Goal: Task Accomplishment & Management: Use online tool/utility

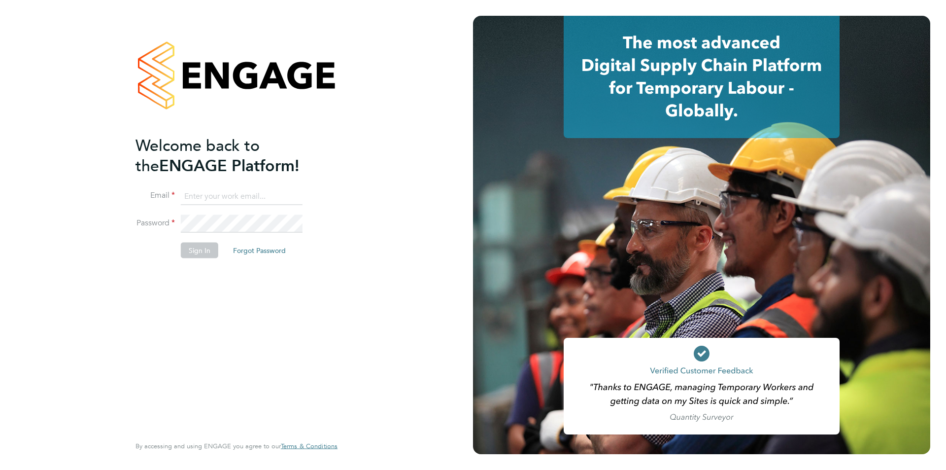
type input "jodie.canning@buildrec.com"
click at [198, 257] on button "Sign In" at bounding box center [199, 250] width 37 height 16
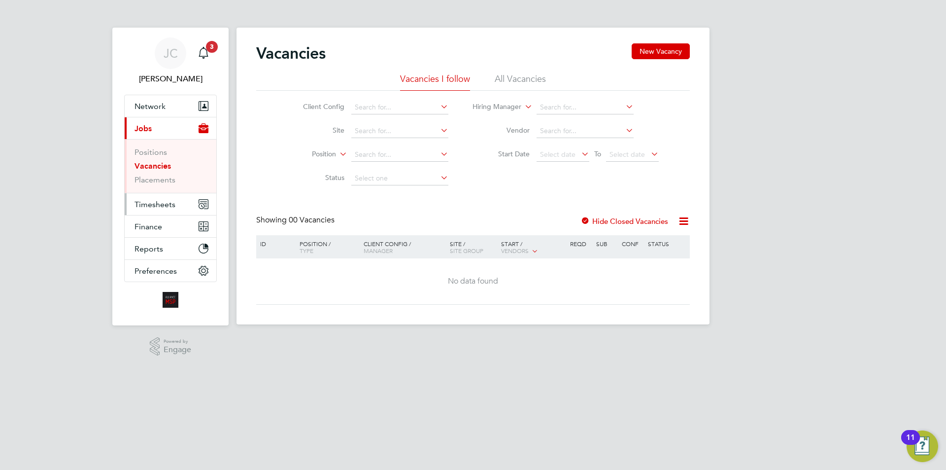
click at [134, 204] on button "Timesheets" at bounding box center [171, 204] width 92 height 22
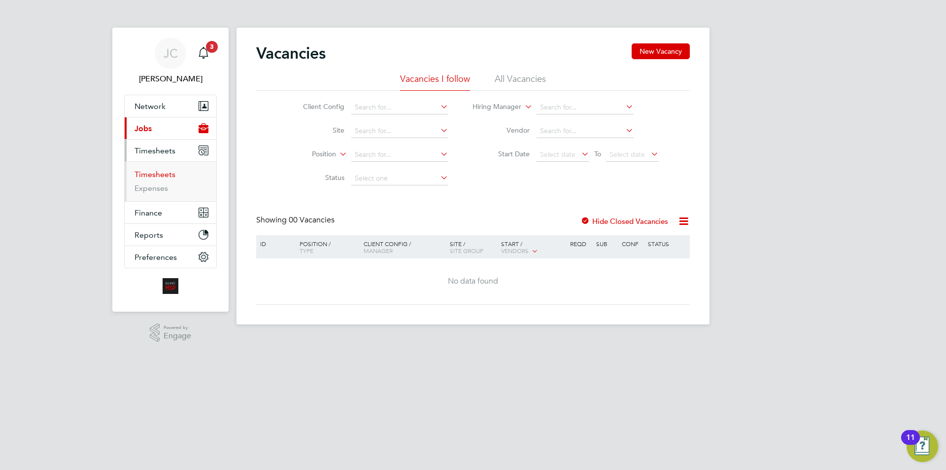
click at [151, 175] on link "Timesheets" at bounding box center [155, 173] width 41 height 9
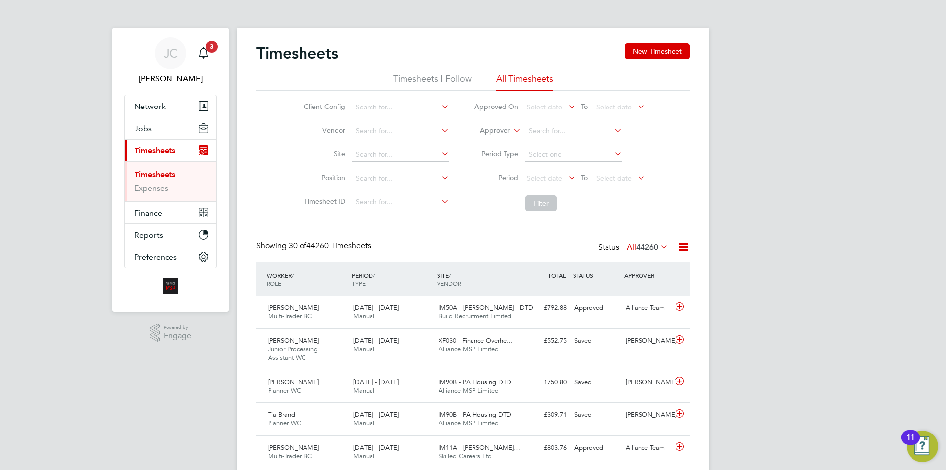
click at [510, 129] on li "Approver" at bounding box center [560, 131] width 196 height 24
click at [511, 132] on icon at bounding box center [511, 127] width 0 height 9
click at [498, 145] on li "Worker" at bounding box center [485, 141] width 49 height 13
click at [547, 133] on input at bounding box center [573, 131] width 97 height 14
click at [569, 140] on li "[PERSON_NAME]" at bounding box center [577, 144] width 106 height 13
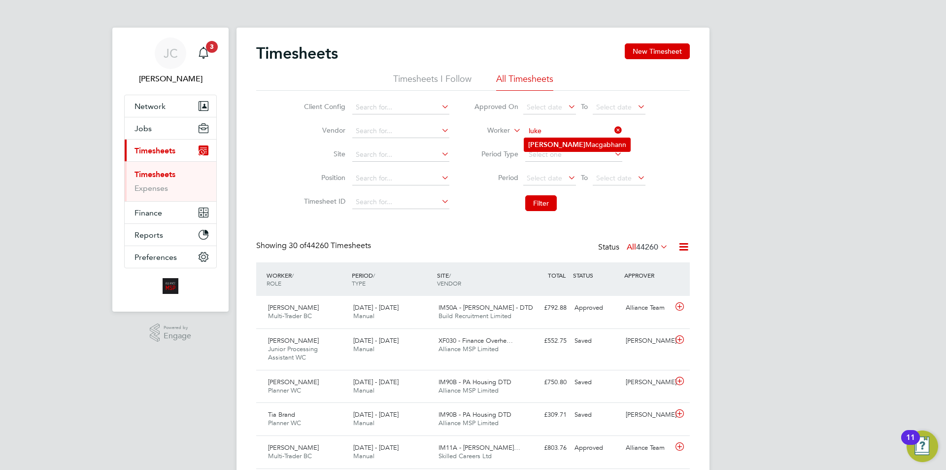
type input "[PERSON_NAME]"
click at [546, 204] on button "Filter" at bounding box center [541, 203] width 32 height 16
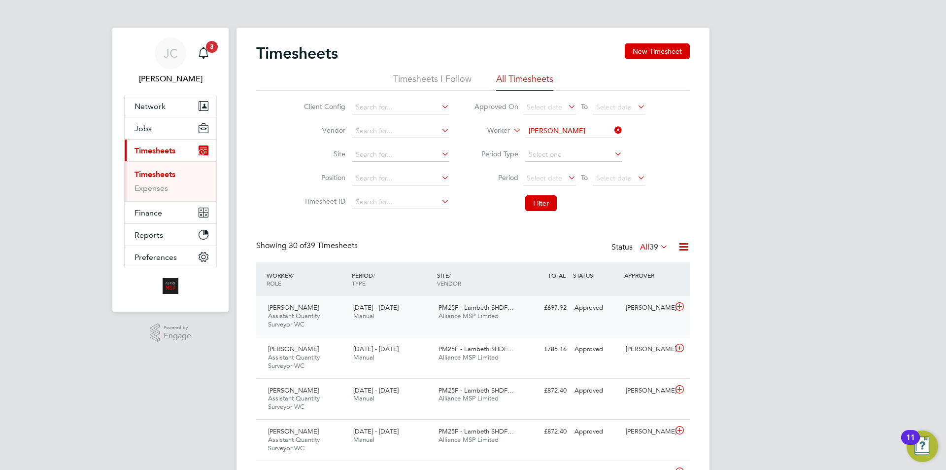
click at [483, 309] on span "PM25F - Lambeth SHDF…" at bounding box center [475, 307] width 75 height 8
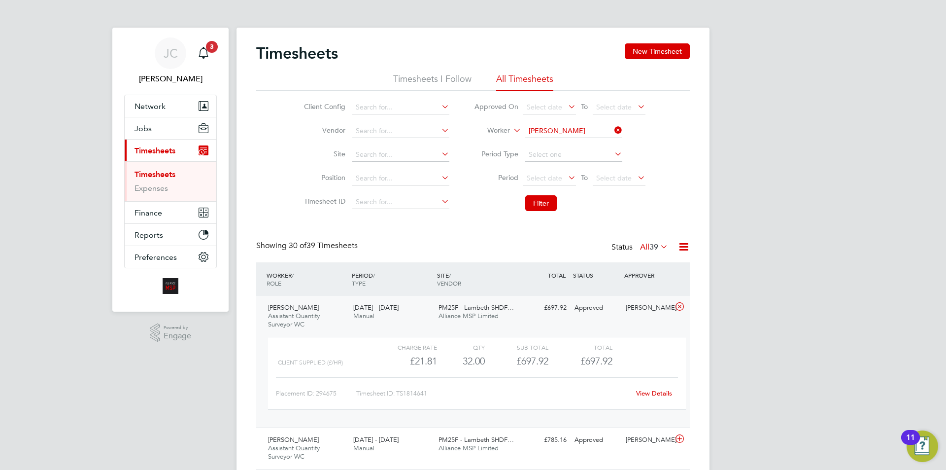
click at [643, 390] on link "View Details" at bounding box center [654, 393] width 36 height 8
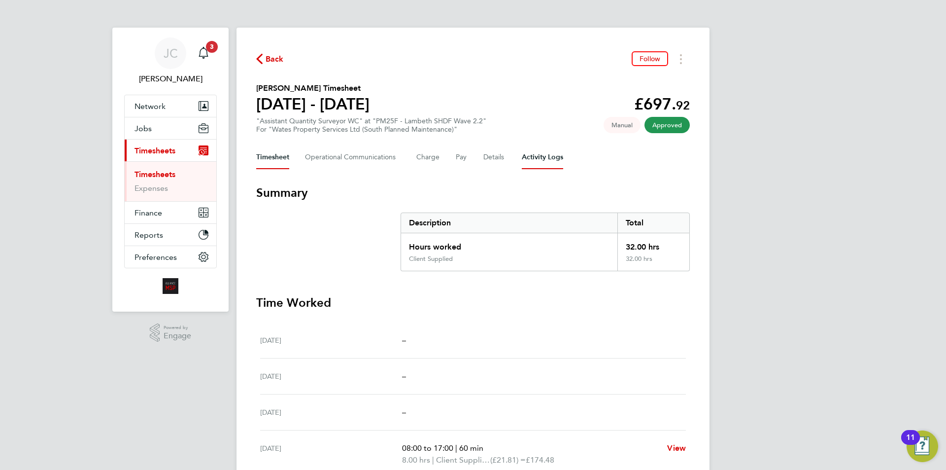
click at [557, 157] on Logs-tab "Activity Logs" at bounding box center [542, 157] width 41 height 24
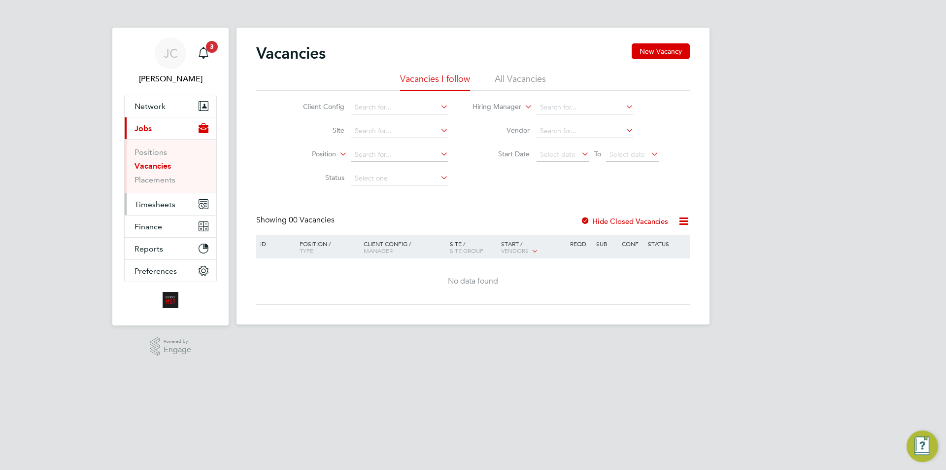
click at [167, 204] on span "Timesheets" at bounding box center [155, 204] width 41 height 9
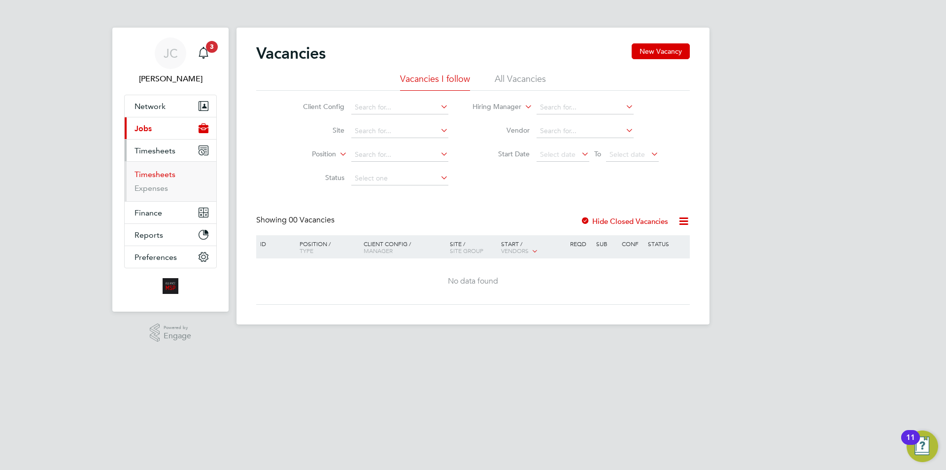
click at [161, 173] on link "Timesheets" at bounding box center [155, 173] width 41 height 9
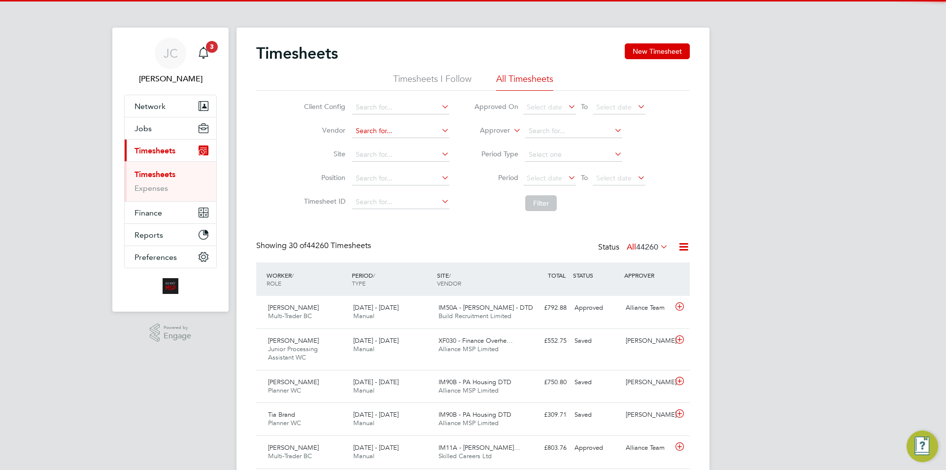
click at [377, 130] on input at bounding box center [400, 131] width 97 height 14
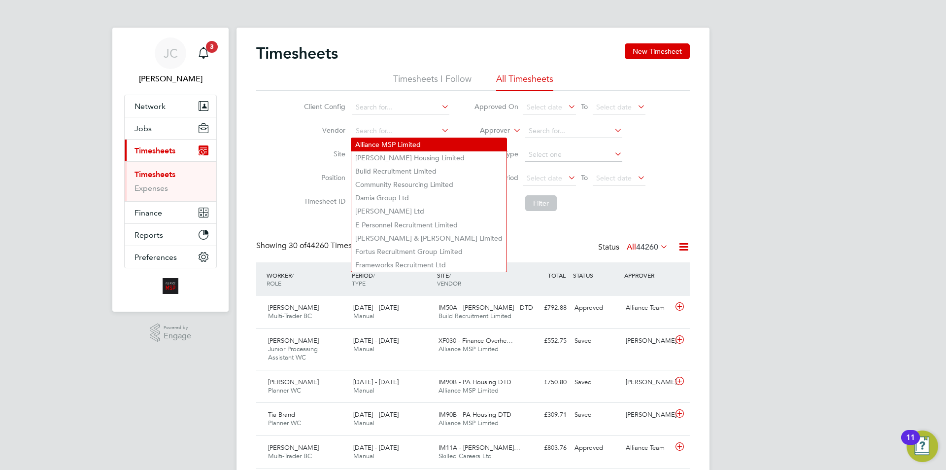
click at [386, 143] on li "Alliance MSP Limited" at bounding box center [428, 144] width 155 height 13
type input "Alliance MSP Limited"
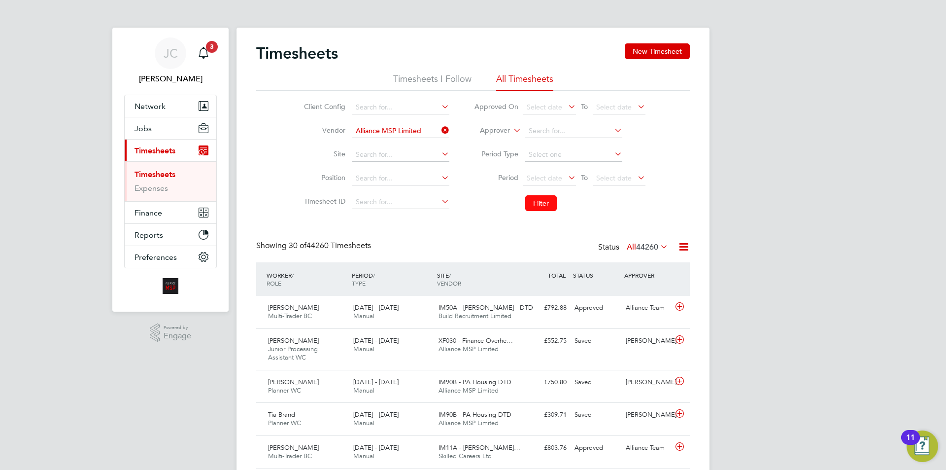
click at [534, 202] on button "Filter" at bounding box center [541, 203] width 32 height 16
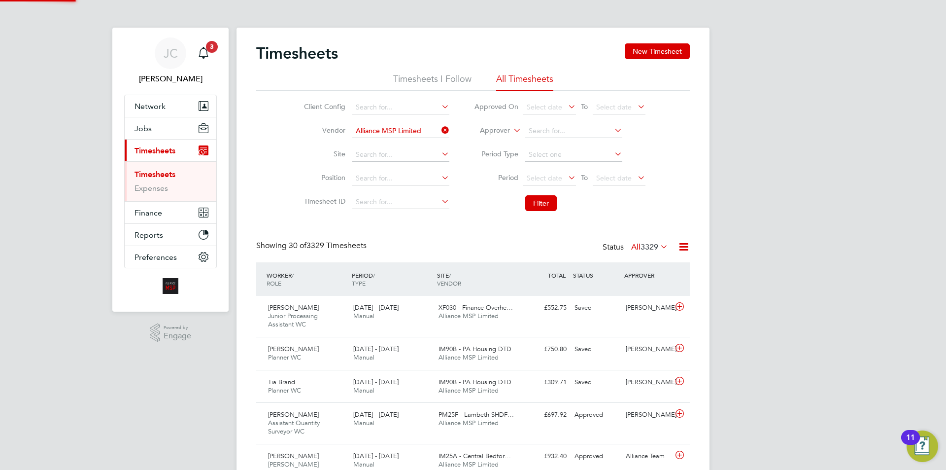
click at [684, 244] on icon at bounding box center [683, 246] width 12 height 12
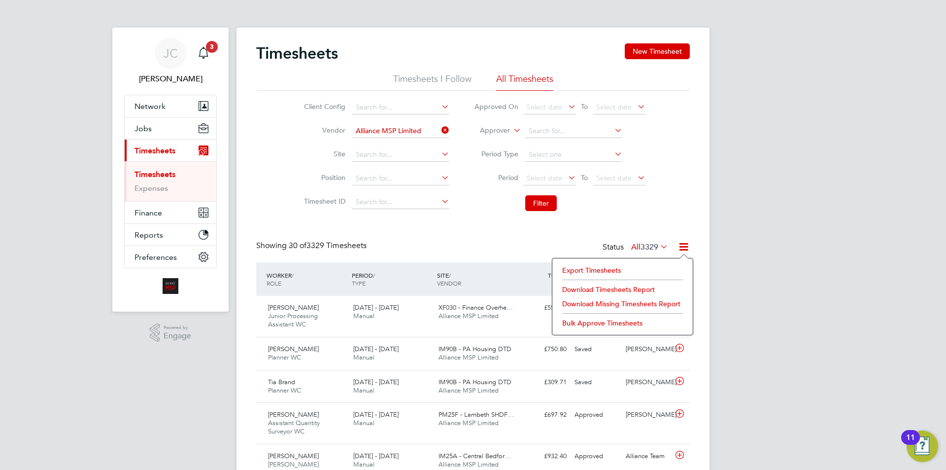
click at [612, 268] on li "Export Timesheets" at bounding box center [622, 270] width 131 height 14
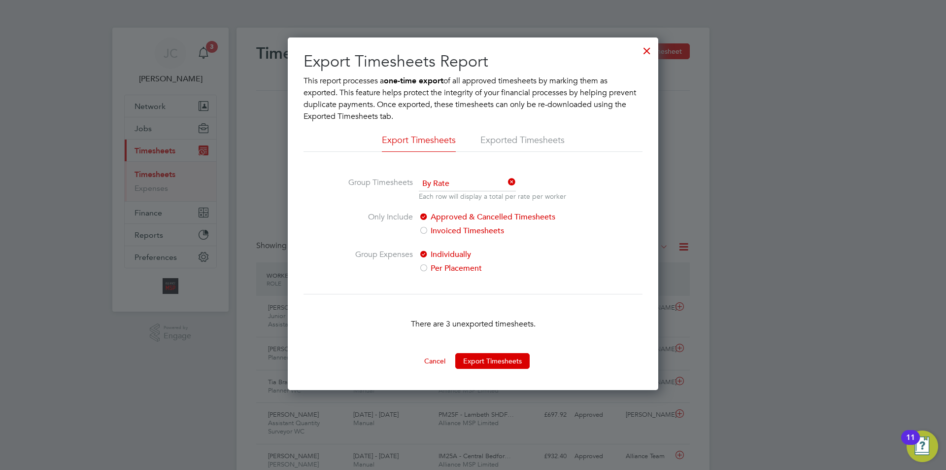
click at [646, 47] on div at bounding box center [647, 48] width 18 height 18
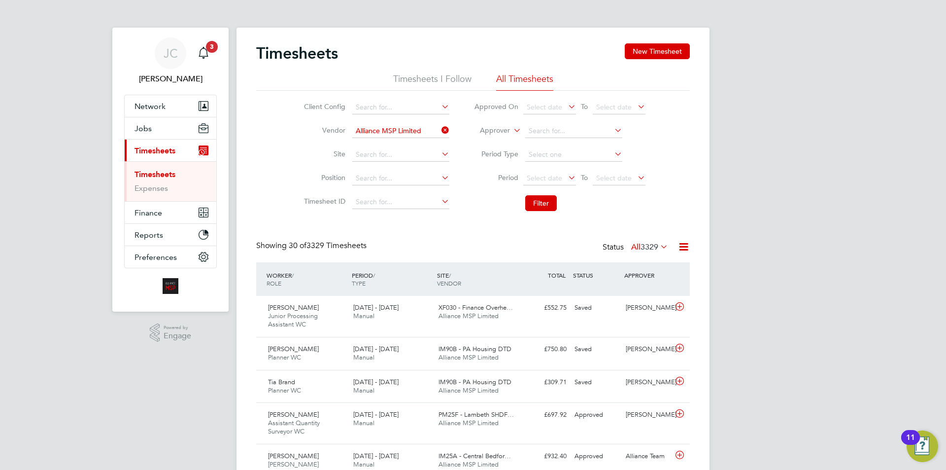
click at [439, 132] on icon at bounding box center [439, 130] width 0 height 14
click at [496, 129] on label "Approver" at bounding box center [488, 131] width 44 height 10
click at [494, 141] on li "Worker" at bounding box center [485, 141] width 49 height 13
click at [544, 131] on input at bounding box center [573, 131] width 97 height 14
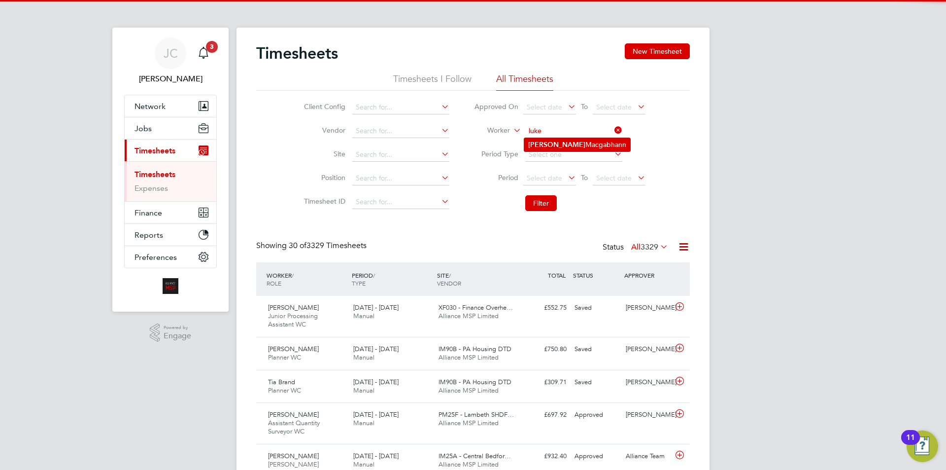
click at [565, 139] on li "[PERSON_NAME]" at bounding box center [577, 144] width 106 height 13
type input "[PERSON_NAME]"
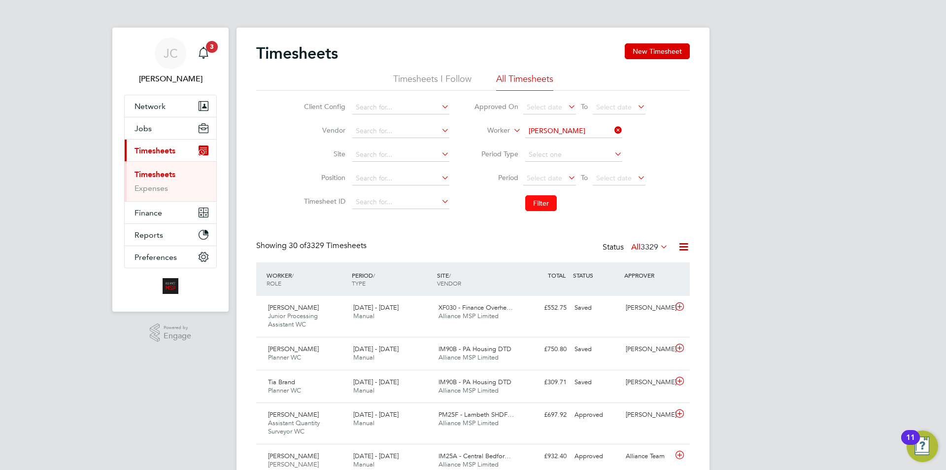
click at [546, 197] on button "Filter" at bounding box center [541, 203] width 32 height 16
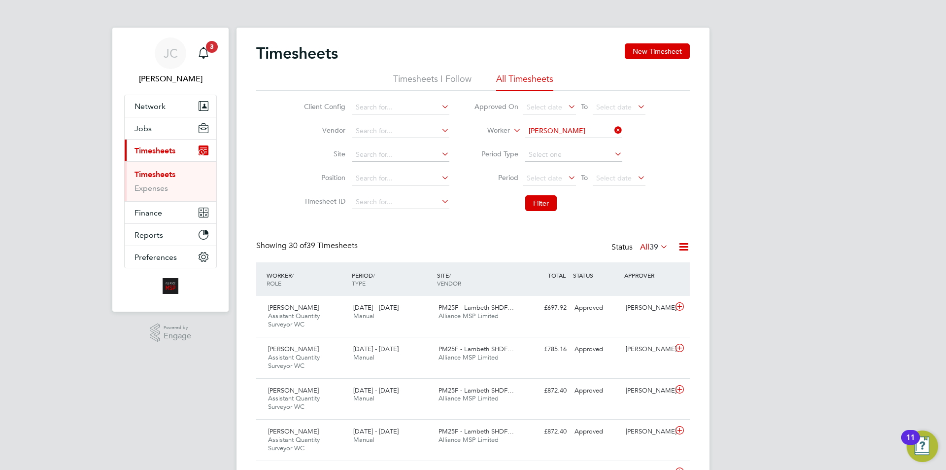
click at [612, 127] on icon at bounding box center [612, 130] width 0 height 14
click at [410, 132] on input at bounding box center [400, 131] width 97 height 14
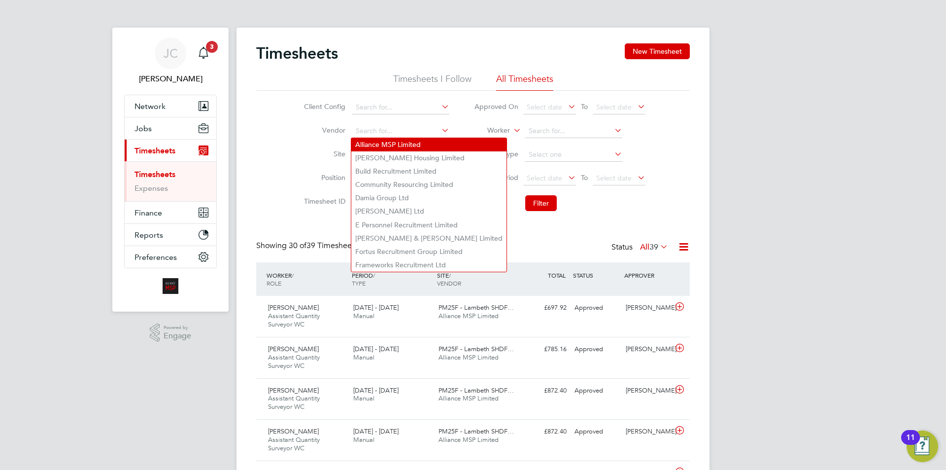
click at [379, 147] on li "Alliance MSP Limited" at bounding box center [428, 144] width 155 height 13
type input "Alliance MSP Limited"
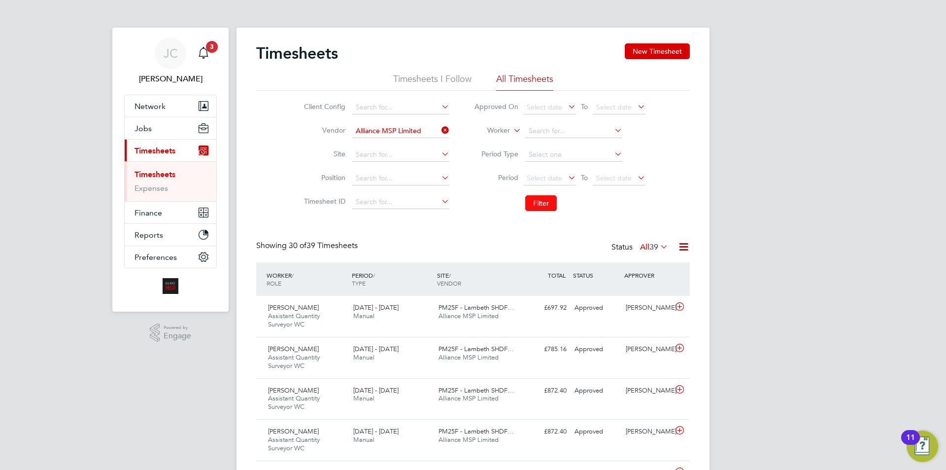
click at [533, 202] on button "Filter" at bounding box center [541, 203] width 32 height 16
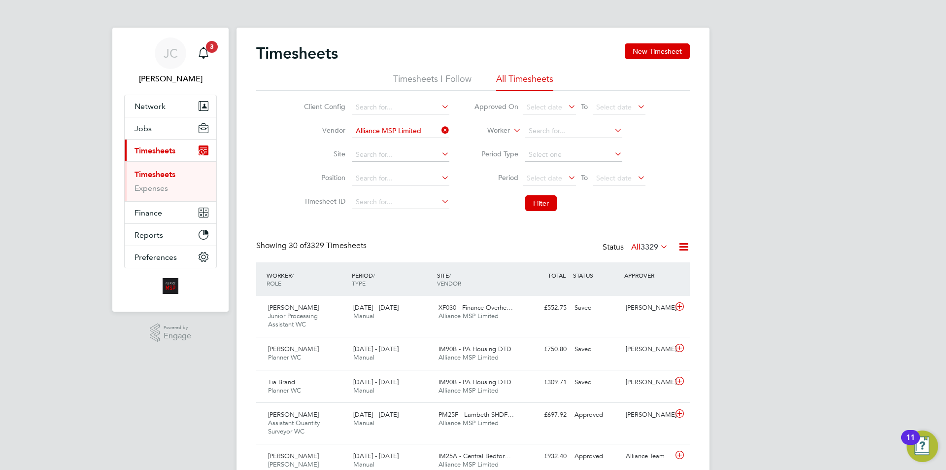
click at [687, 248] on icon at bounding box center [683, 246] width 12 height 12
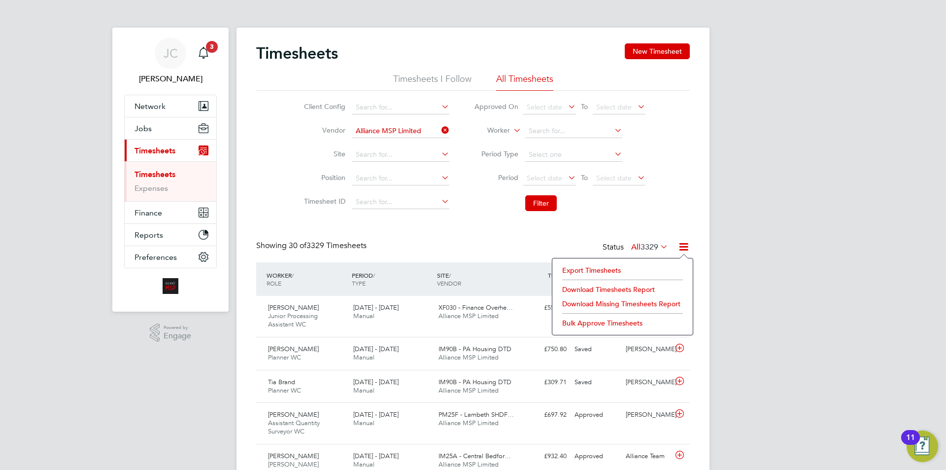
scroll to position [25, 86]
click at [614, 270] on li "Export Timesheets" at bounding box center [622, 270] width 131 height 14
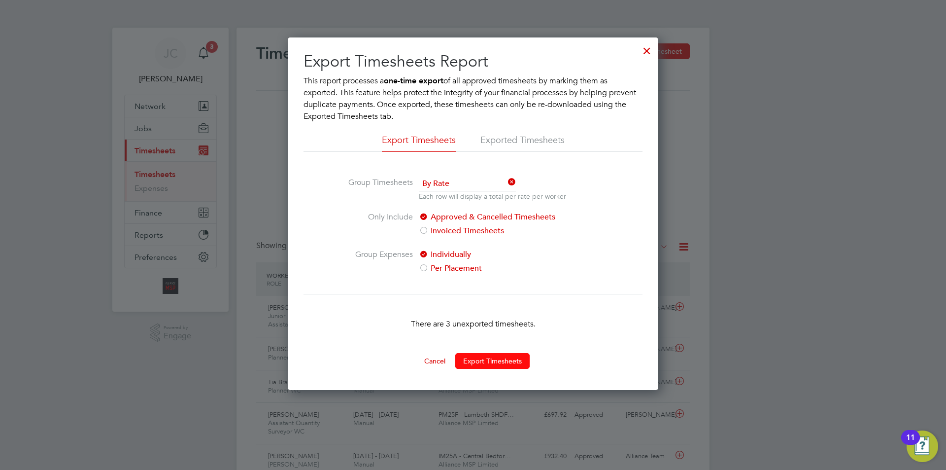
click at [488, 354] on button "Export Timesheets" at bounding box center [492, 361] width 74 height 16
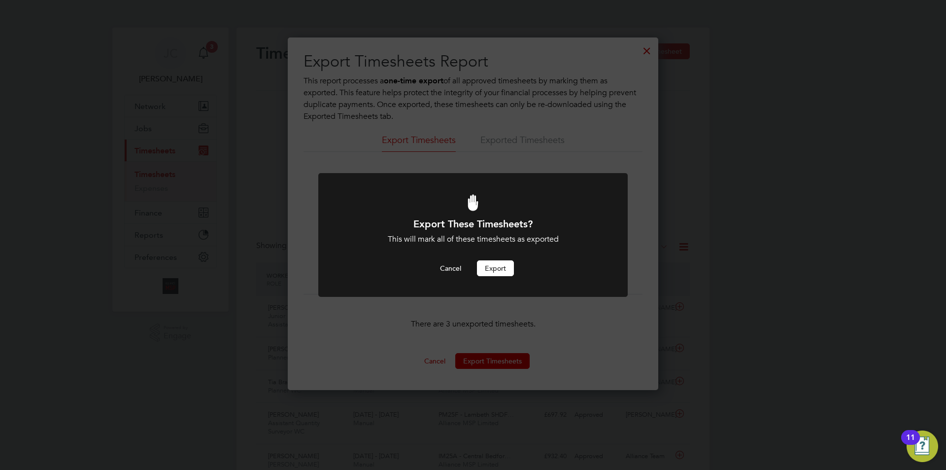
click at [504, 274] on button "Export" at bounding box center [495, 268] width 37 height 16
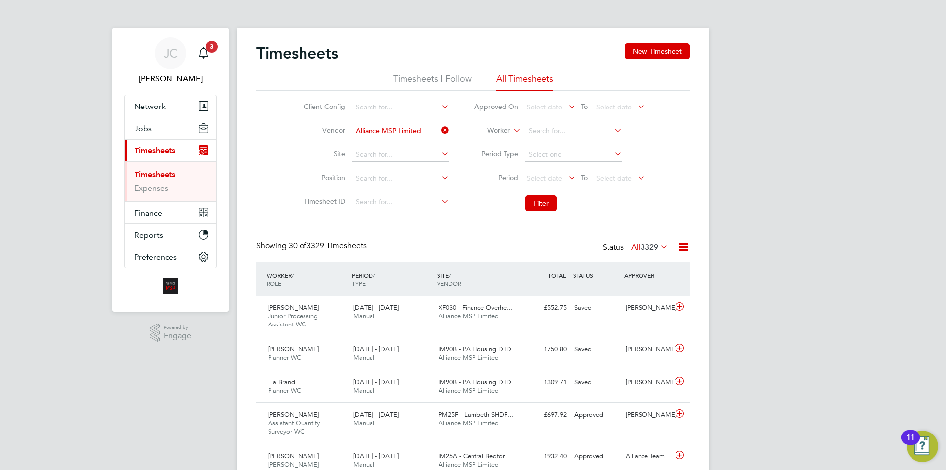
click at [439, 125] on icon at bounding box center [439, 130] width 0 height 14
